Goal: Register for event/course

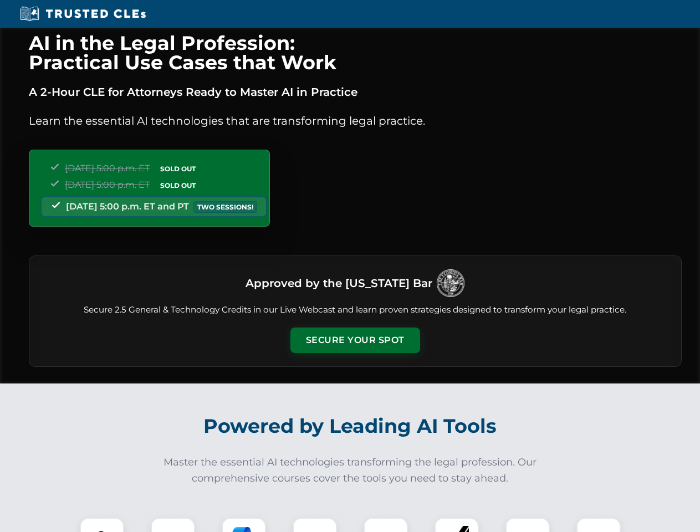
click at [355, 340] on button "Secure Your Spot" at bounding box center [355, 340] width 130 height 25
click at [102, 525] on img at bounding box center [102, 540] width 32 height 32
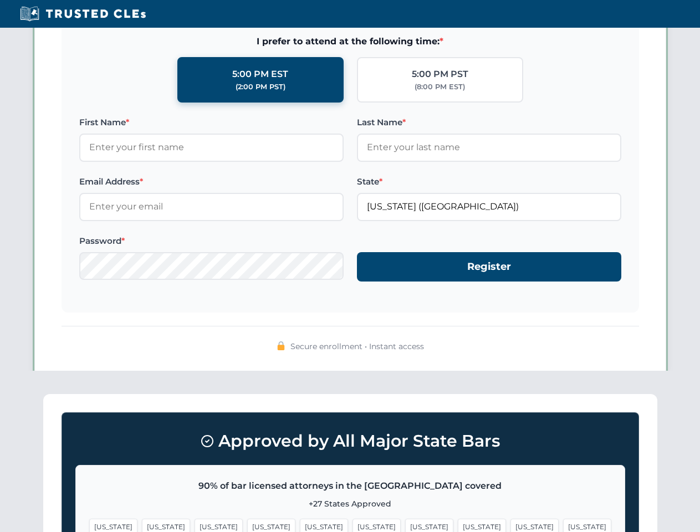
click at [405, 525] on span "[US_STATE]" at bounding box center [429, 527] width 48 height 16
click at [510, 525] on span "[US_STATE]" at bounding box center [534, 527] width 48 height 16
